Goal: Task Accomplishment & Management: Use online tool/utility

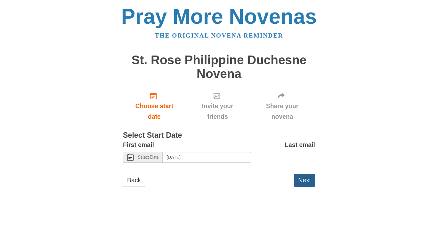
click at [306, 179] on button "Next" at bounding box center [304, 179] width 21 height 13
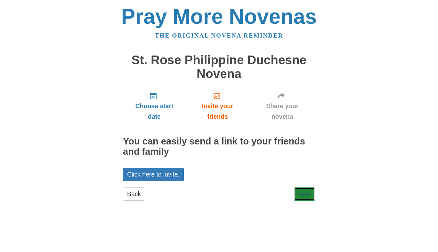
click at [303, 187] on link "Next" at bounding box center [304, 193] width 21 height 13
